Goal: Information Seeking & Learning: Find specific fact

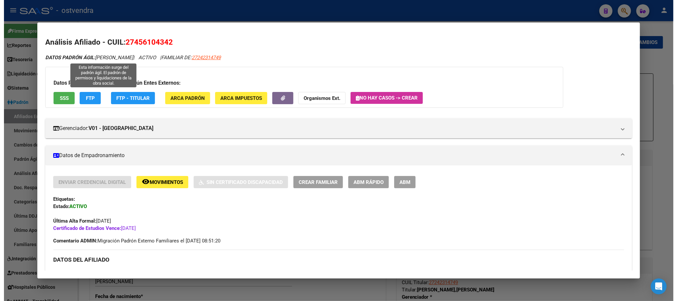
scroll to position [47, 0]
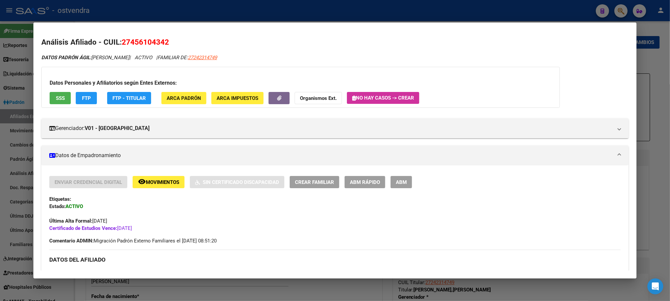
click at [119, 19] on div at bounding box center [335, 150] width 670 height 301
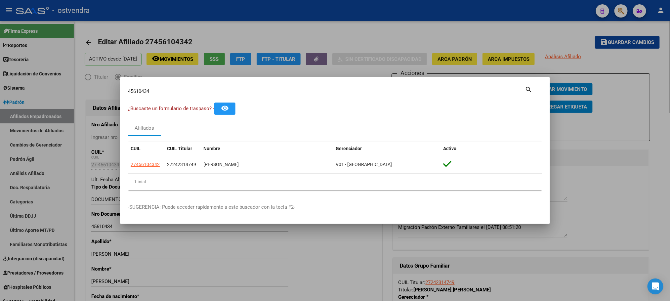
click at [87, 110] on div at bounding box center [335, 150] width 670 height 301
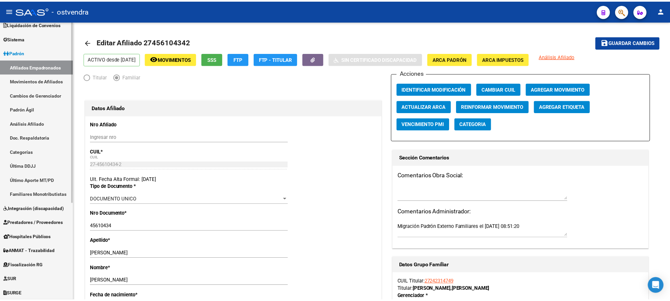
scroll to position [0, 0]
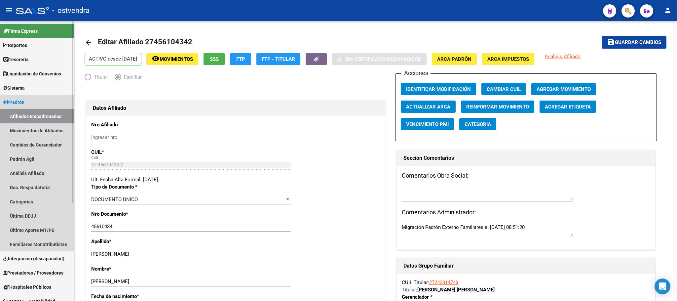
click at [18, 117] on link "Afiliados Empadronados" at bounding box center [37, 116] width 74 height 14
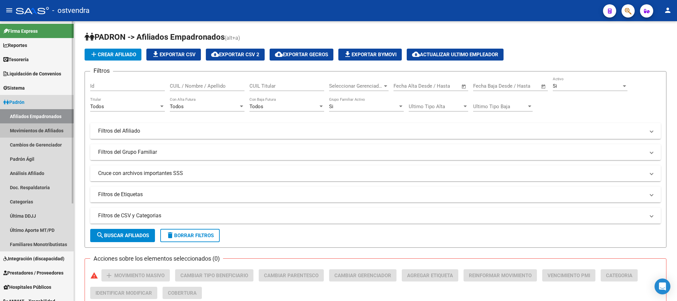
click at [19, 131] on link "Movimientos de Afiliados" at bounding box center [37, 130] width 74 height 14
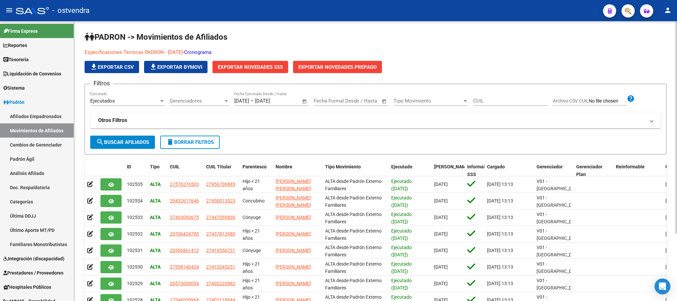
click at [202, 55] on link "Cronograma" at bounding box center [197, 52] width 27 height 6
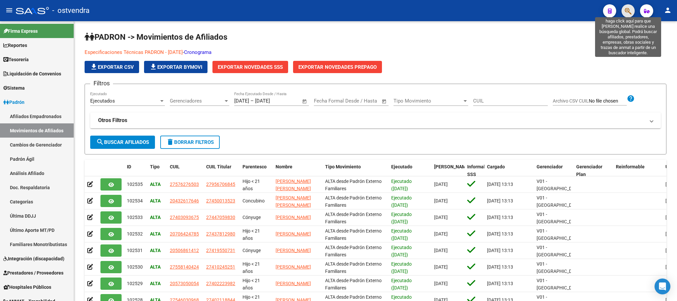
click at [630, 9] on icon "button" at bounding box center [628, 11] width 7 height 8
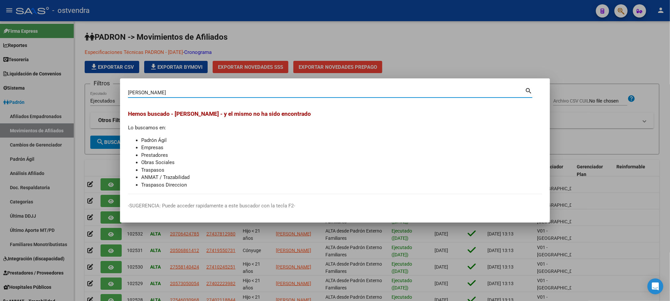
click at [147, 94] on input "[PERSON_NAME]" at bounding box center [326, 93] width 397 height 6
type input "[PERSON_NAME]"
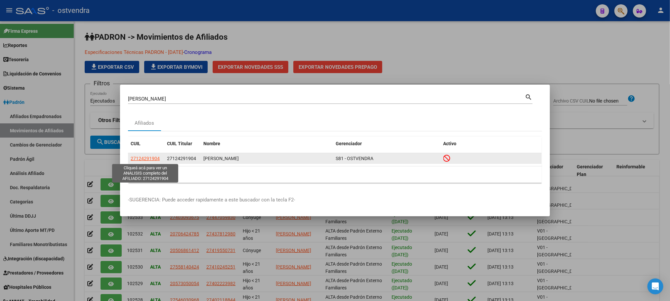
click at [134, 159] on span "27124291904" at bounding box center [145, 158] width 29 height 5
type textarea "27124291904"
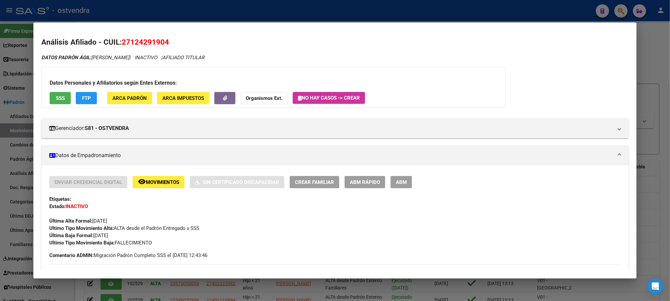
drag, startPoint x: 89, startPoint y: 239, endPoint x: 142, endPoint y: 230, distance: 53.9
click at [136, 237] on div "Enviar Credencial Digital remove_red_eye Movimientos Sin Certificado Discapacid…" at bounding box center [334, 211] width 571 height 70
click at [142, 230] on span "Ultimo Tipo Movimiento Alta: ALTA desde el Padrón Entregado x SSS" at bounding box center [124, 228] width 150 height 6
click at [150, 179] on span "Movimientos" at bounding box center [162, 182] width 33 height 6
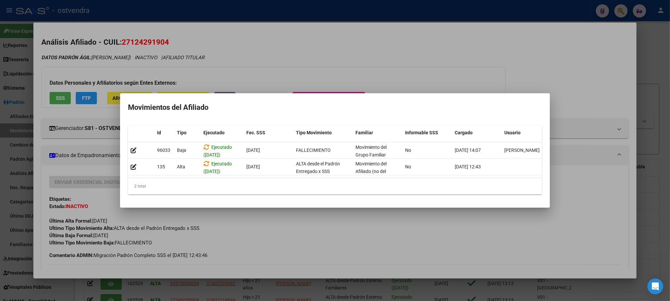
click at [321, 71] on div at bounding box center [335, 150] width 670 height 301
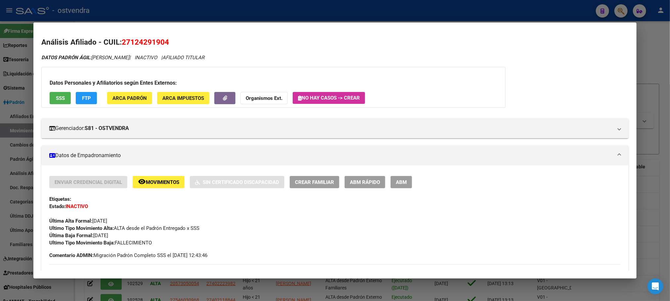
click at [50, 101] on button "SSS" at bounding box center [60, 98] width 21 height 12
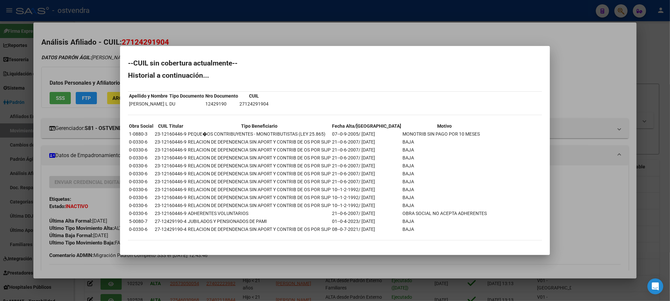
drag, startPoint x: 360, startPoint y: 225, endPoint x: 403, endPoint y: 225, distance: 42.6
click at [403, 225] on tr "0-0330-6 27-12429190-4 RELACION DE DEPENDENCIA SIN APORT Y CONTRIB DE OS POR SI…" at bounding box center [308, 228] width 358 height 7
click at [403, 225] on td "BAJA" at bounding box center [444, 228] width 85 height 7
drag, startPoint x: 370, startPoint y: 224, endPoint x: 405, endPoint y: 224, distance: 35.0
click at [405, 225] on tr "0-0330-6 27-12429190-4 RELACION DE DEPENDENCIA SIN APORT Y CONTRIB DE OS POR SI…" at bounding box center [308, 228] width 358 height 7
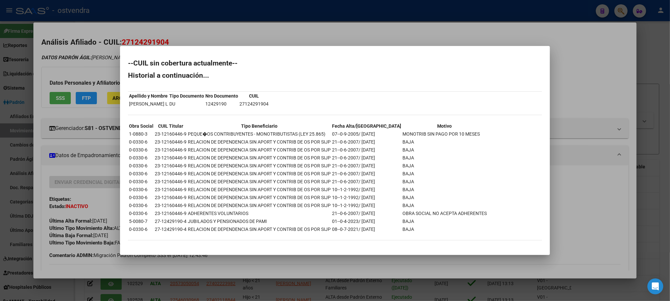
click at [324, 31] on div at bounding box center [335, 150] width 670 height 301
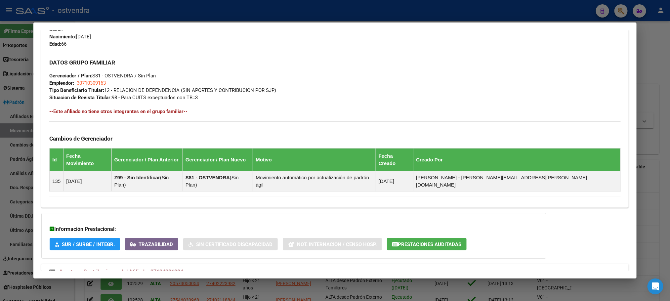
scroll to position [319, 0]
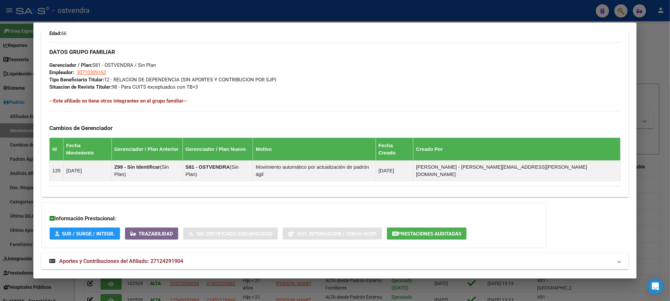
click at [409, 231] on span "Prestaciones Auditadas" at bounding box center [429, 234] width 63 height 6
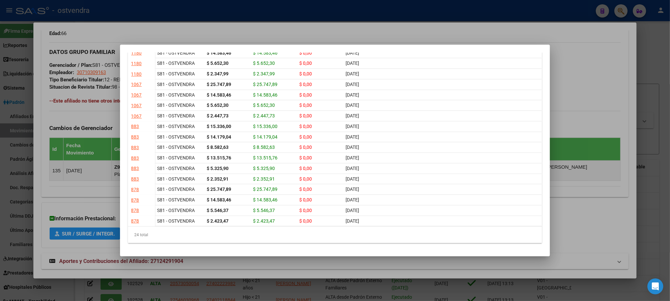
scroll to position [0, 128]
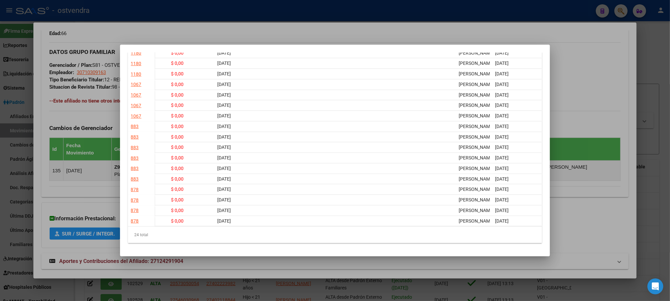
click at [255, 26] on div at bounding box center [335, 150] width 670 height 301
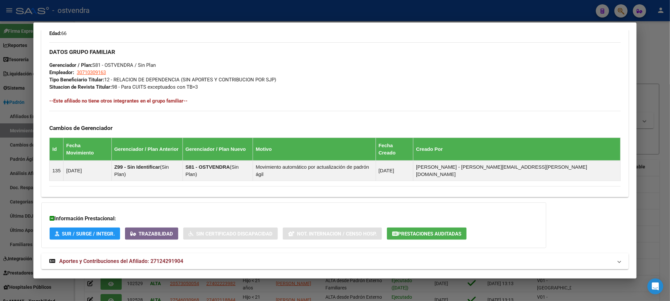
click at [257, 10] on div at bounding box center [335, 150] width 670 height 301
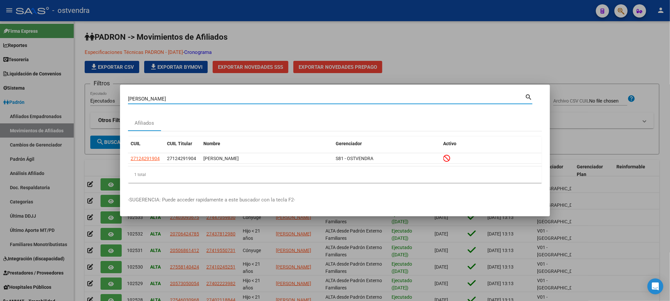
drag, startPoint x: 164, startPoint y: 98, endPoint x: 106, endPoint y: 98, distance: 57.5
click at [106, 98] on div "[PERSON_NAME] (apellido, dni, cuil, nro traspaso, cuit, obra social) search Afi…" at bounding box center [335, 150] width 670 height 301
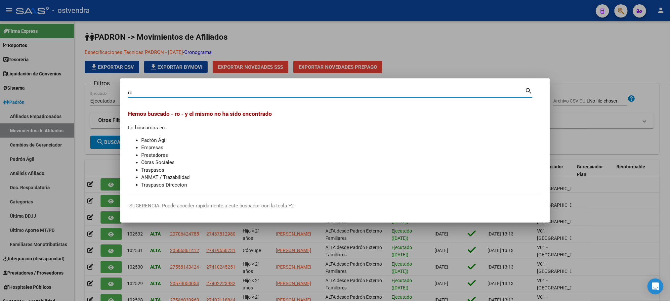
type input "r"
type input "4424102"
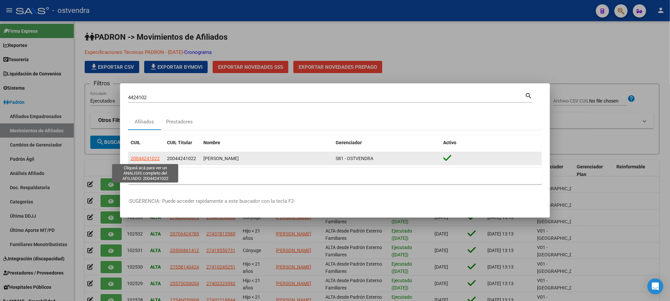
click at [144, 160] on span "20044241022" at bounding box center [145, 158] width 29 height 5
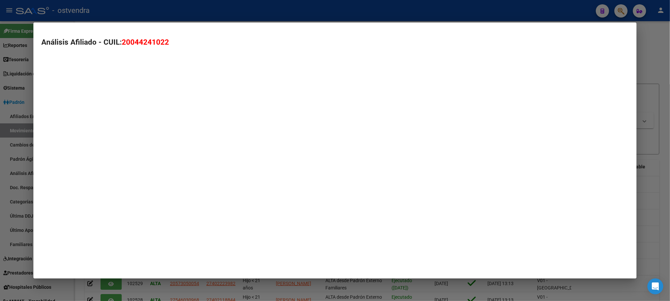
type textarea "20044241022"
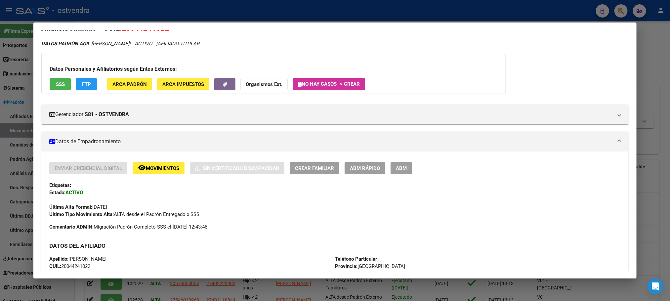
scroll to position [0, 0]
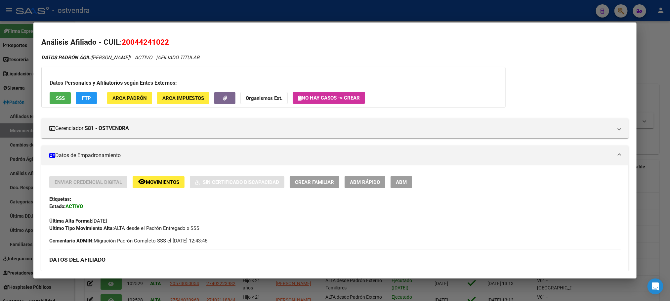
click at [171, 19] on div at bounding box center [335, 150] width 670 height 301
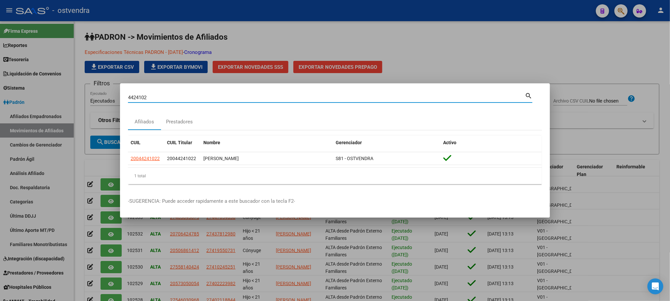
click at [129, 95] on input "4424102" at bounding box center [326, 98] width 397 height 6
type input "44424102"
drag, startPoint x: 395, startPoint y: 32, endPoint x: 246, endPoint y: 75, distance: 155.3
click at [393, 30] on div at bounding box center [335, 150] width 670 height 301
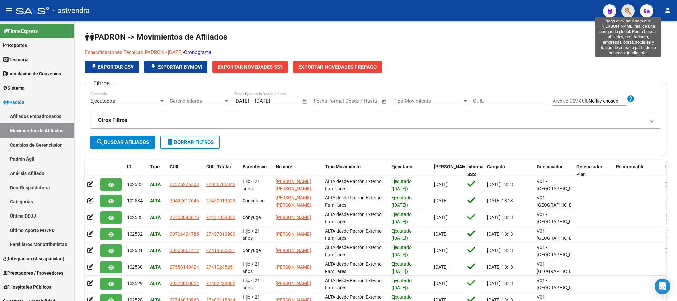
click at [626, 11] on icon "button" at bounding box center [628, 11] width 7 height 8
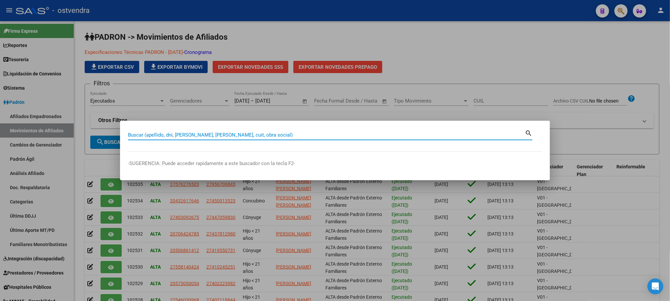
click at [162, 137] on input "Buscar (apellido, dni, [PERSON_NAME], [PERSON_NAME], cuit, obra social)" at bounding box center [326, 135] width 397 height 6
click at [210, 130] on div "Buscar (apellido, dni, [PERSON_NAME], [PERSON_NAME], cuit, obra social)" at bounding box center [326, 135] width 397 height 10
click at [213, 133] on input "Buscar (apellido, dni, [PERSON_NAME], [PERSON_NAME], cuit, obra social)" at bounding box center [326, 135] width 397 height 6
type input "4"
type input "4424102"
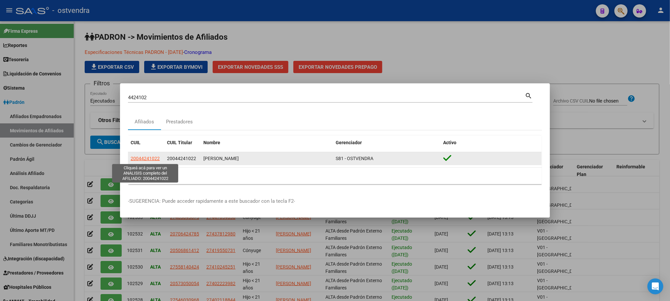
click at [139, 156] on span "20044241022" at bounding box center [145, 158] width 29 height 5
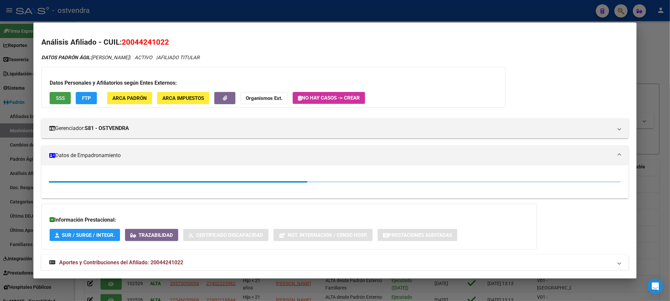
click at [60, 96] on span "SSS" at bounding box center [60, 98] width 9 height 6
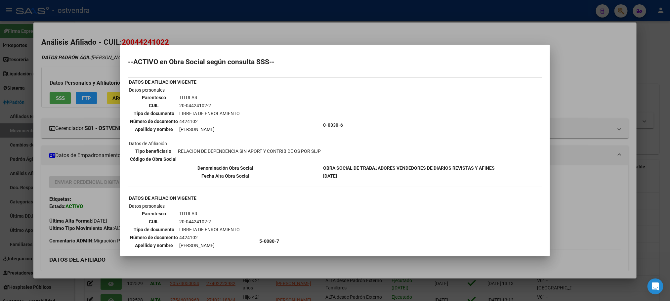
click at [65, 74] on div at bounding box center [335, 150] width 670 height 301
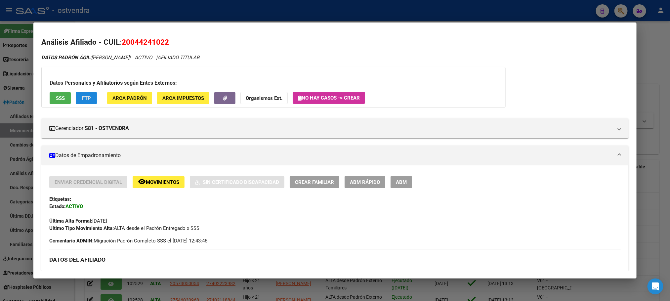
click at [80, 101] on button "FTP" at bounding box center [86, 98] width 21 height 12
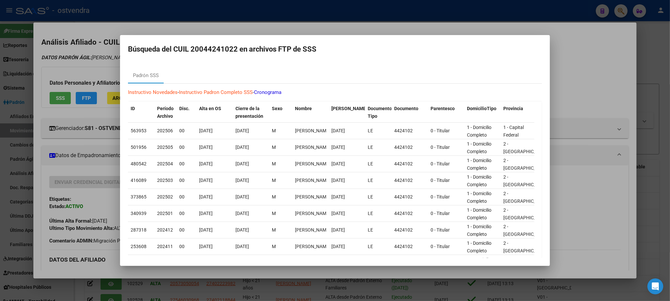
click at [61, 69] on div at bounding box center [335, 150] width 670 height 301
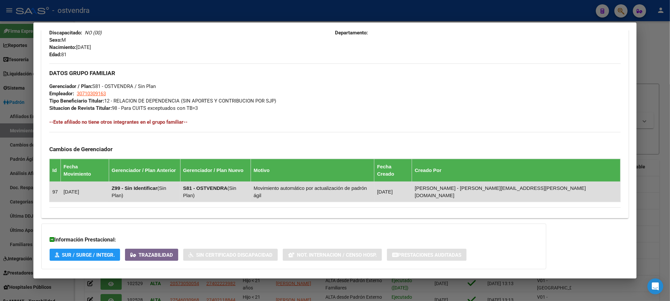
scroll to position [305, 0]
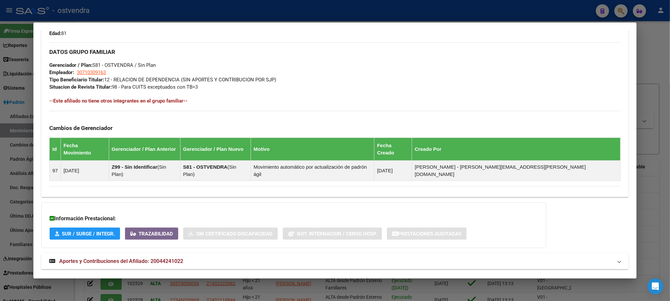
click at [228, 257] on mat-panel-title "Aportes y Contribuciones del Afiliado: 20044241022" at bounding box center [330, 261] width 563 height 8
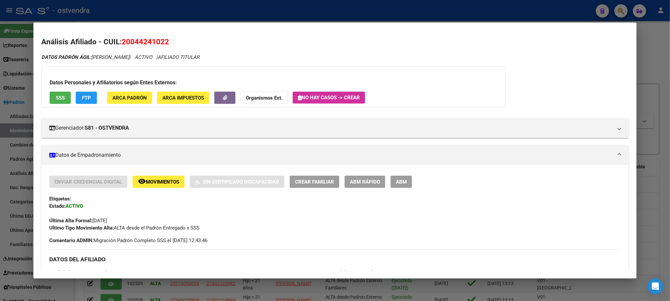
scroll to position [0, 0]
click at [82, 100] on span "FTP" at bounding box center [86, 98] width 9 height 6
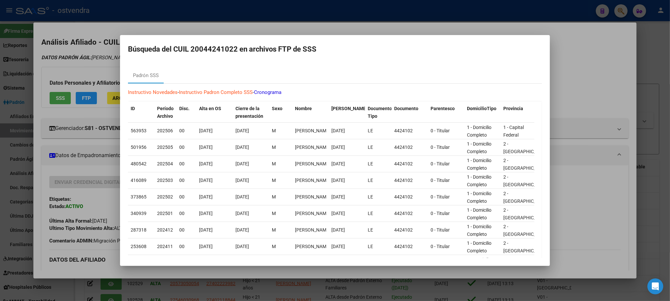
click at [91, 74] on div at bounding box center [335, 150] width 670 height 301
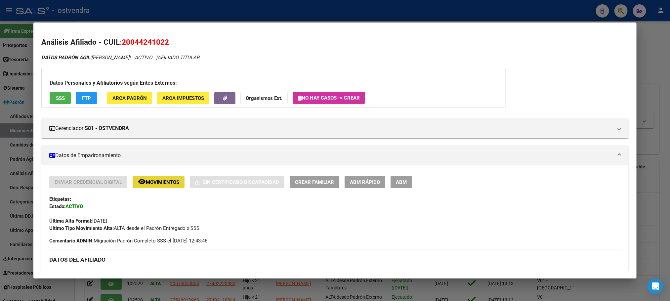
click at [168, 184] on span "Movimientos" at bounding box center [162, 182] width 33 height 6
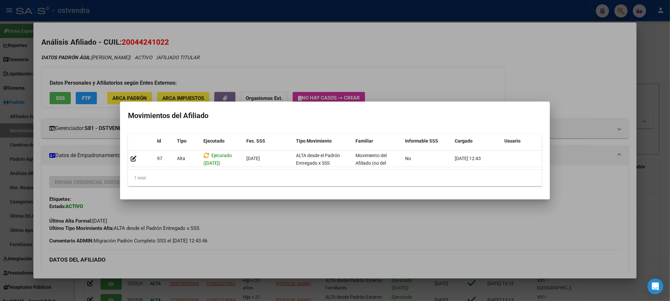
click at [97, 89] on div at bounding box center [335, 150] width 670 height 301
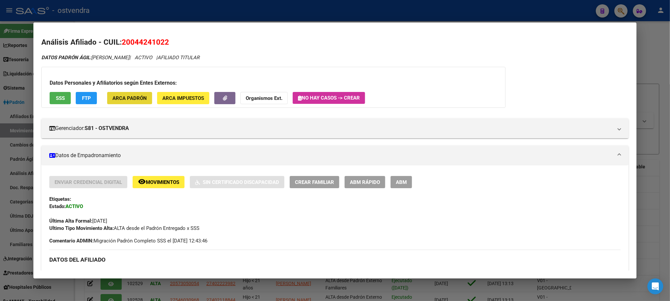
click at [140, 102] on button "ARCA Padrón" at bounding box center [129, 98] width 45 height 12
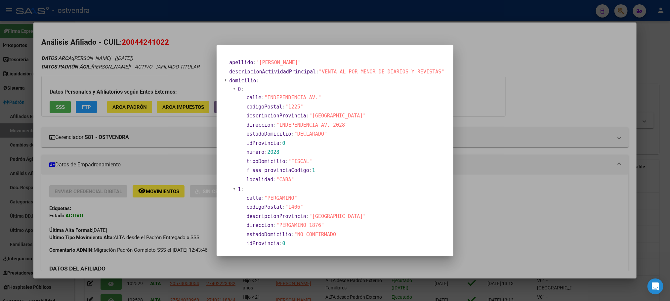
scroll to position [50, 0]
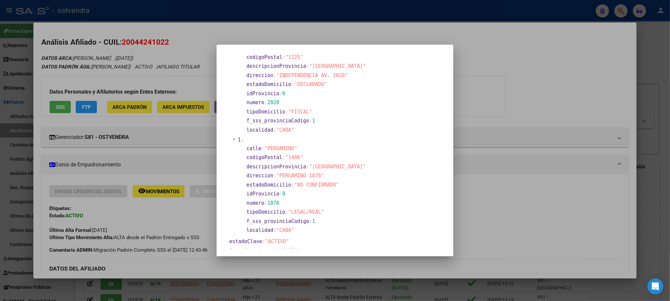
click at [134, 68] on div at bounding box center [335, 150] width 670 height 301
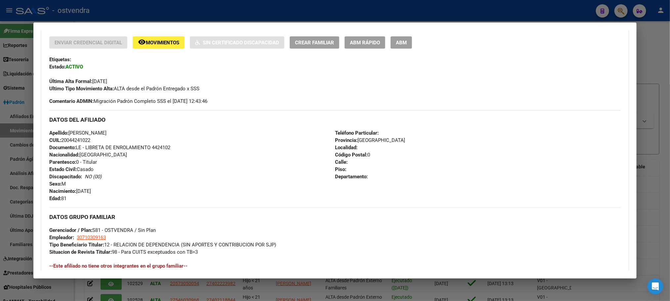
scroll to position [99, 0]
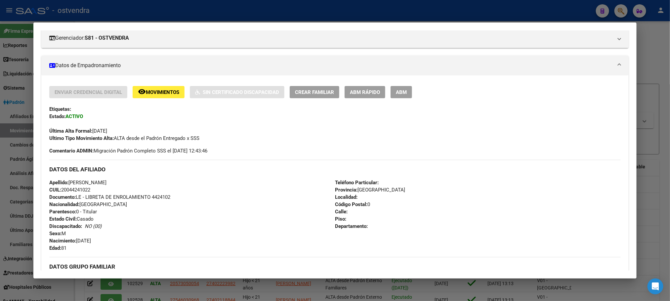
drag, startPoint x: 43, startPoint y: 249, endPoint x: 178, endPoint y: 237, distance: 135.7
click at [133, 252] on div "Enviar Credencial Digital remove_red_eye Movimientos Sin Certificado Discapacid…" at bounding box center [334, 246] width 587 height 320
click at [178, 237] on div "Apellido: [PERSON_NAME]: 20044241022 Documento: LE - LIBRETA DE ENROLAMIENTO 44…" at bounding box center [192, 215] width 286 height 73
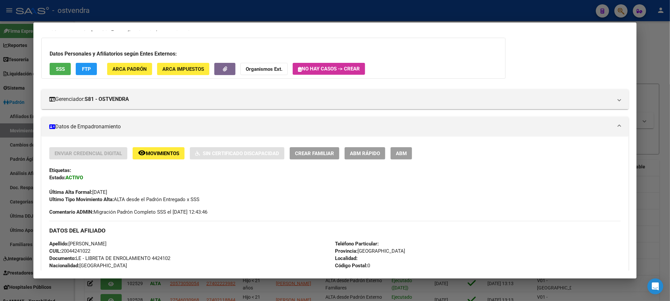
scroll to position [0, 0]
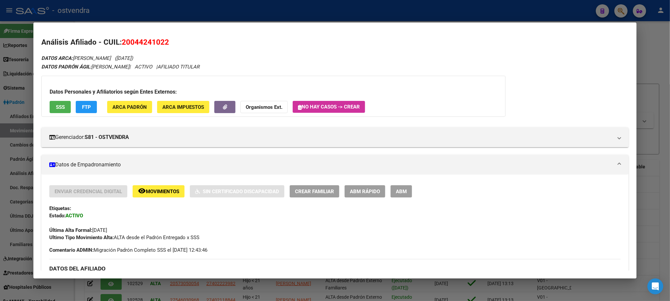
drag, startPoint x: 127, startPoint y: 42, endPoint x: 345, endPoint y: 0, distance: 222.1
click at [160, 42] on span "20044241022" at bounding box center [145, 42] width 47 height 9
copy span "04424102"
drag, startPoint x: 209, startPoint y: 50, endPoint x: 151, endPoint y: 34, distance: 60.2
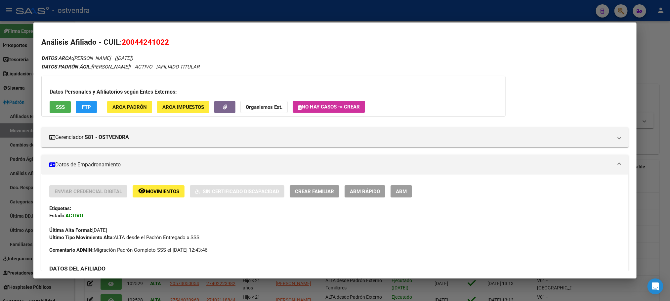
drag, startPoint x: 124, startPoint y: 41, endPoint x: 128, endPoint y: 41, distance: 4.3
click at [128, 41] on span "20044241022" at bounding box center [145, 42] width 47 height 9
click at [149, 44] on span "20044241022" at bounding box center [145, 42] width 47 height 9
drag, startPoint x: 127, startPoint y: 40, endPoint x: 162, endPoint y: 43, distance: 34.5
click at [162, 43] on span "20044241022" at bounding box center [145, 42] width 47 height 9
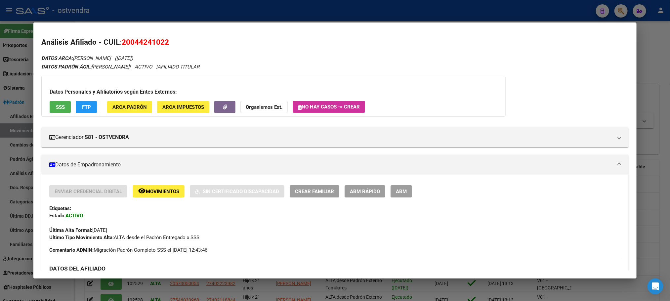
copy span "04424102"
click at [52, 103] on button "SSS" at bounding box center [60, 107] width 21 height 12
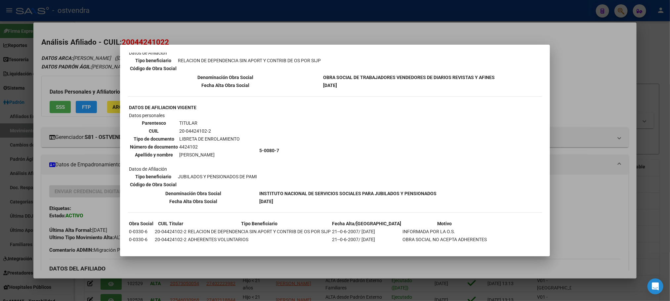
scroll to position [94, 0]
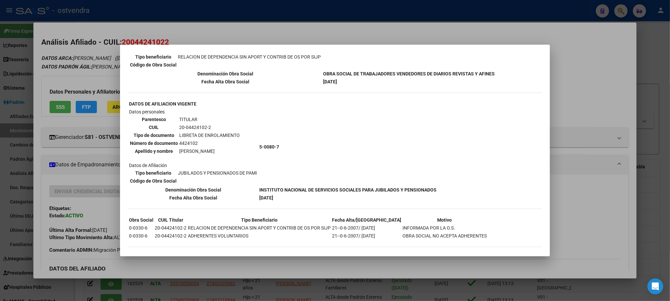
click at [201, 124] on td "20-04424102-2" at bounding box center [209, 127] width 61 height 7
copy td "0"
drag, startPoint x: 184, startPoint y: 123, endPoint x: 206, endPoint y: 124, distance: 22.5
click at [206, 124] on td "20-04424102-2" at bounding box center [209, 127] width 61 height 7
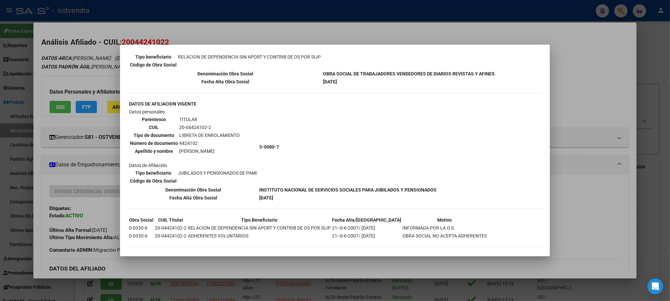
click at [206, 124] on td "20-04424102-2" at bounding box center [209, 127] width 61 height 7
click at [207, 125] on td "20-04424102-2" at bounding box center [209, 127] width 61 height 7
click at [204, 125] on td "20-04424102-2" at bounding box center [209, 127] width 61 height 7
drag, startPoint x: 205, startPoint y: 124, endPoint x: 185, endPoint y: 124, distance: 19.2
click at [185, 124] on td "20-04424102-2" at bounding box center [209, 127] width 61 height 7
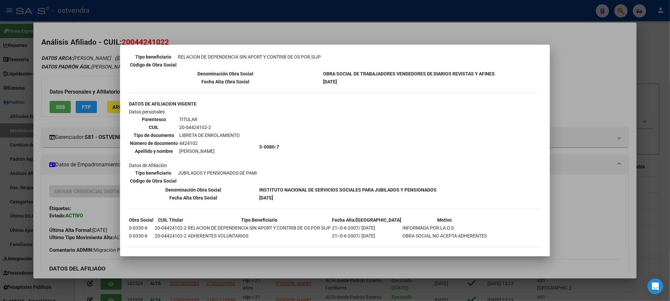
copy td "04424102"
click at [113, 67] on div at bounding box center [335, 150] width 670 height 301
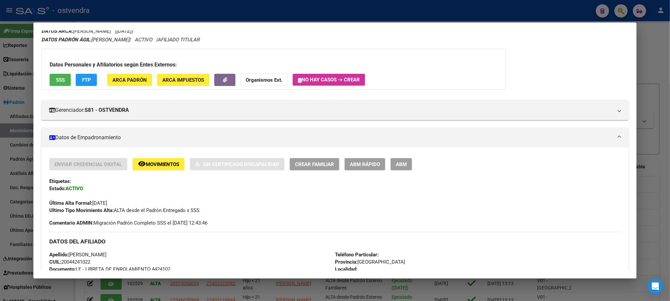
scroll to position [17, 0]
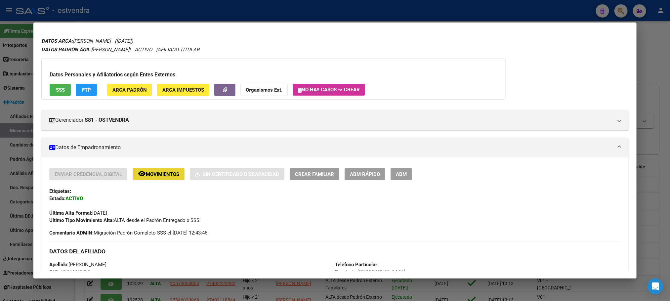
click at [164, 174] on span "Movimientos" at bounding box center [162, 174] width 33 height 6
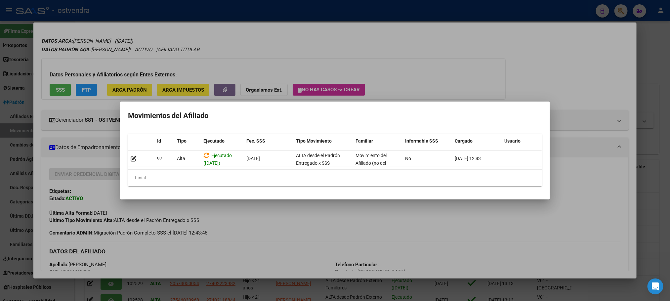
drag, startPoint x: 172, startPoint y: 173, endPoint x: 468, endPoint y: 179, distance: 296.6
click at [468, 179] on div "1 total" at bounding box center [335, 178] width 414 height 17
click at [458, 69] on div at bounding box center [335, 150] width 670 height 301
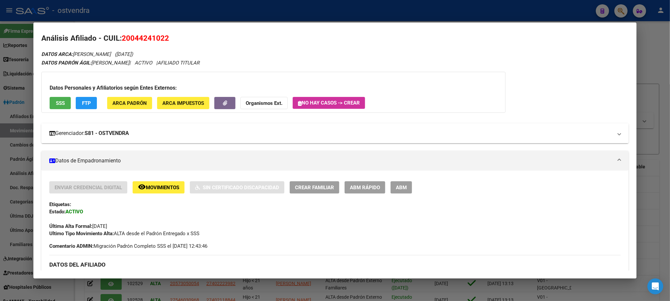
scroll to position [0, 0]
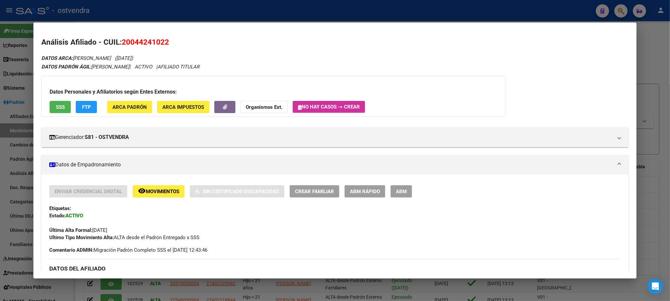
click at [85, 101] on button "FTP" at bounding box center [86, 107] width 21 height 12
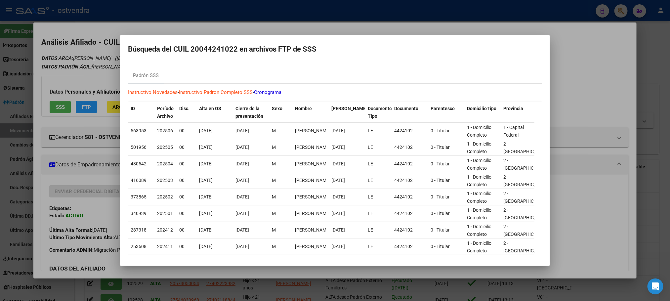
click at [93, 55] on div at bounding box center [335, 150] width 670 height 301
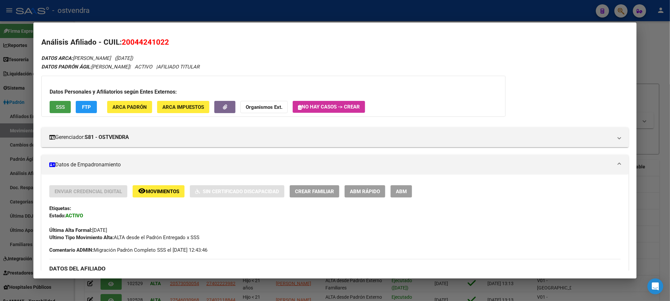
click at [59, 105] on span "SSS" at bounding box center [60, 107] width 9 height 6
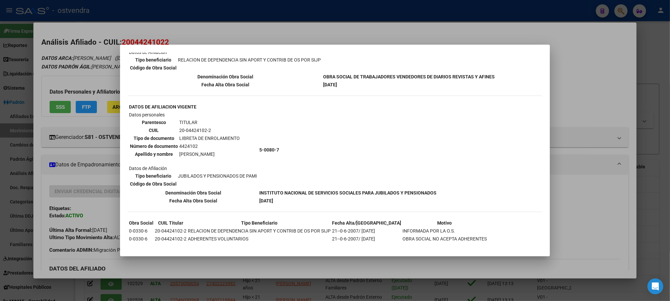
scroll to position [94, 0]
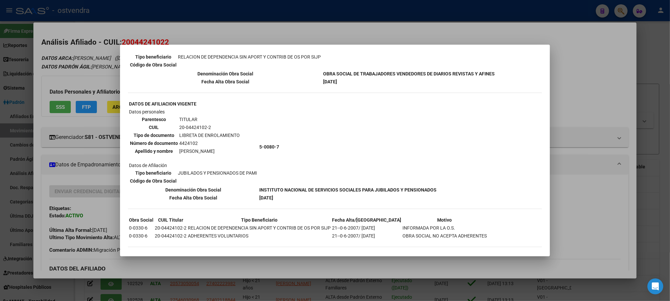
drag, startPoint x: 236, startPoint y: 236, endPoint x: 476, endPoint y: 244, distance: 240.2
click at [476, 244] on div "--ACTIVO en Obra Social según consulta SSS-- DATOS DE AFILIACION VIGENTE Datos …" at bounding box center [335, 108] width 414 height 289
click at [455, 238] on div "--ACTIVO en Obra Social según consulta SSS-- DATOS DE AFILIACION VIGENTE Datos …" at bounding box center [335, 108] width 414 height 289
drag, startPoint x: 182, startPoint y: 231, endPoint x: 450, endPoint y: 243, distance: 268.0
click at [450, 243] on div "--ACTIVO en Obra Social según consulta SSS-- DATOS DE AFILIACION VIGENTE Datos …" at bounding box center [335, 108] width 414 height 289
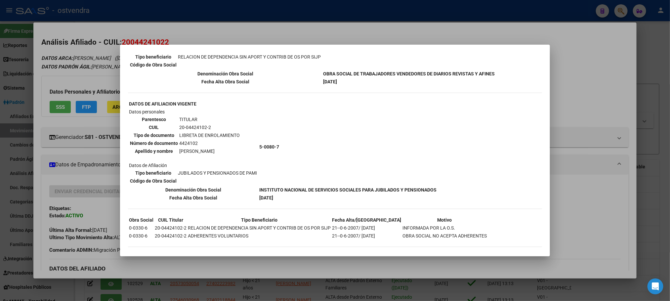
click at [450, 242] on div "--ACTIVO en Obra Social según consulta SSS-- DATOS DE AFILIACION VIGENTE Datos …" at bounding box center [335, 108] width 414 height 289
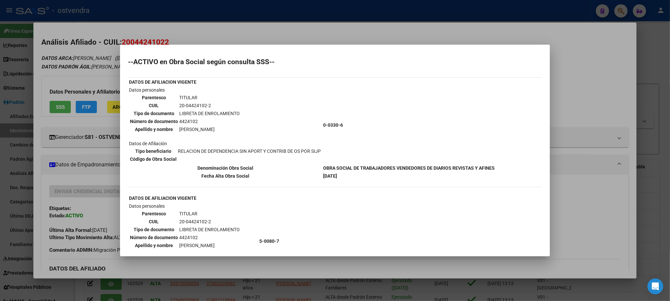
click at [82, 64] on div at bounding box center [335, 150] width 670 height 301
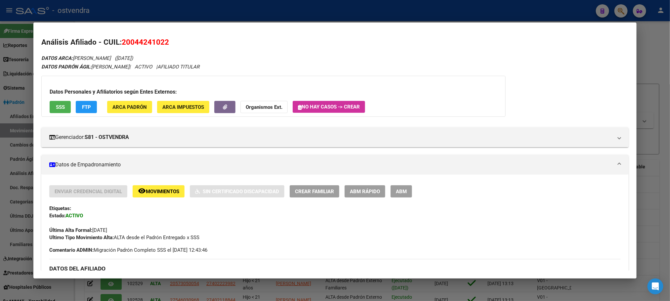
drag, startPoint x: 131, startPoint y: 42, endPoint x: 305, endPoint y: 6, distance: 177.6
click at [163, 44] on span "20044241022" at bounding box center [145, 42] width 47 height 9
copy span "4424102"
